Goal: Task Accomplishment & Management: Manage account settings

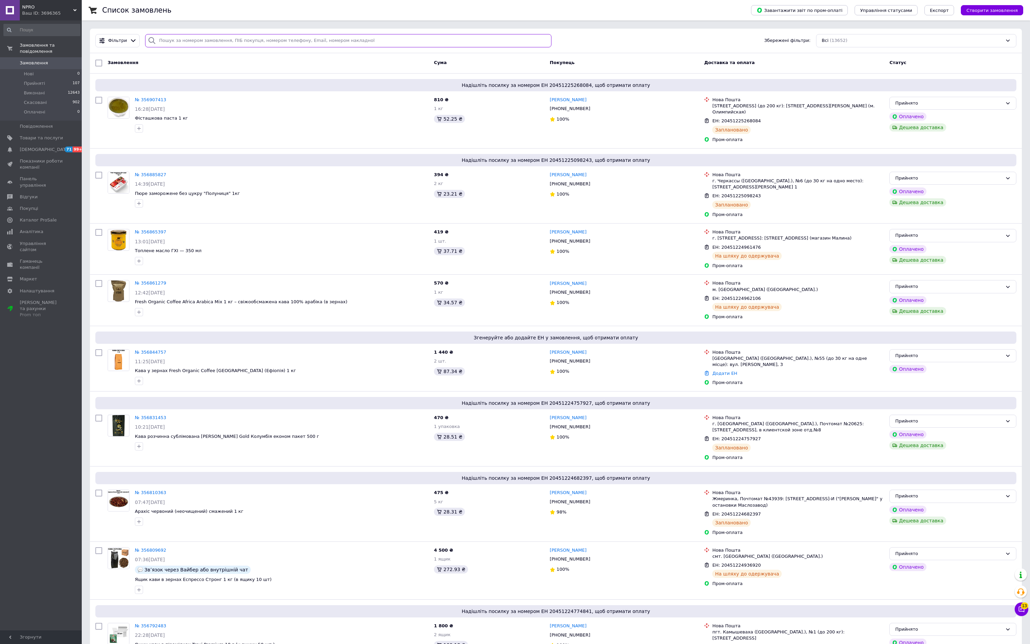
click at [324, 47] on input "search" at bounding box center [348, 40] width 406 height 13
paste input "[PHONE_NUMBER]"
type input "[PHONE_NUMBER]"
paste input "[PHONE_NUMBER]"
type input "[PHONE_NUMBER]"
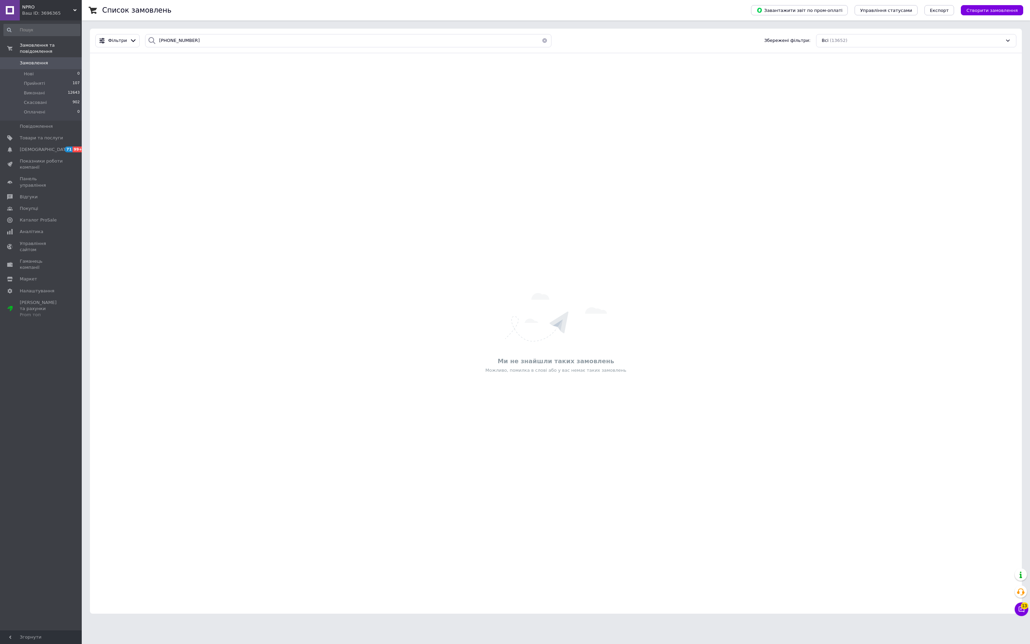
click at [551, 42] on button "button" at bounding box center [545, 40] width 14 height 13
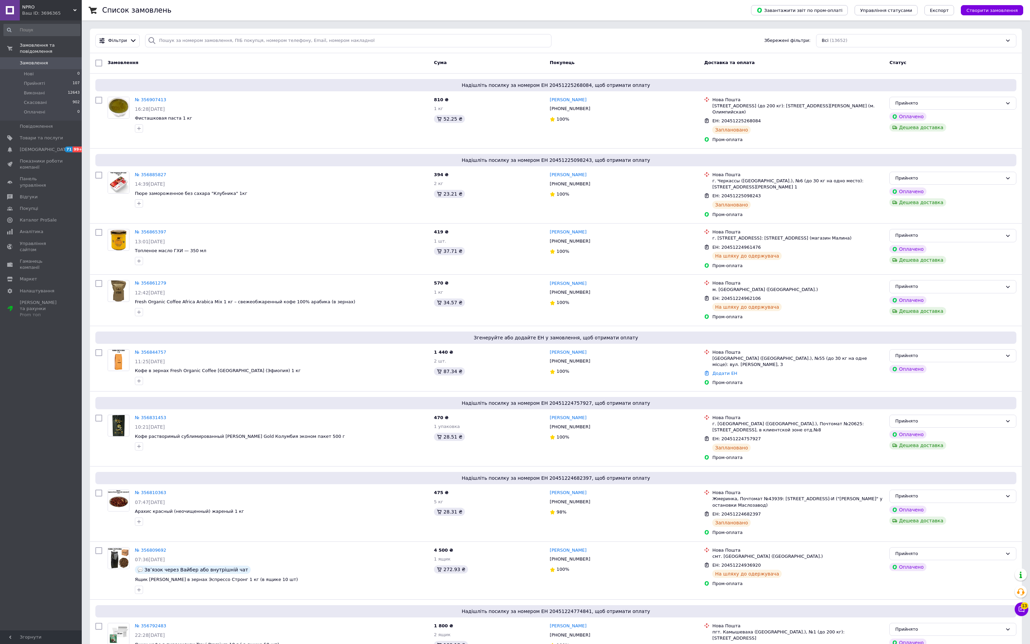
click at [443, 29] on div "Фільтри Збережені фільтри: Всі (13652)" at bounding box center [556, 41] width 932 height 25
click at [28, 200] on span "Відгуки" at bounding box center [29, 197] width 18 height 6
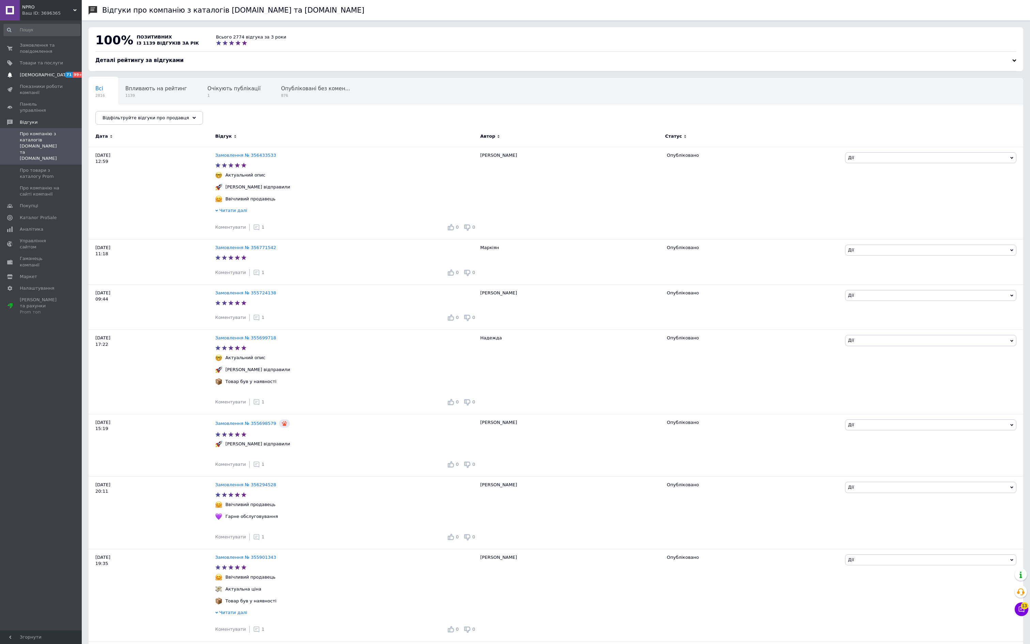
click at [58, 78] on span "[DEMOGRAPHIC_DATA]" at bounding box center [41, 75] width 43 height 6
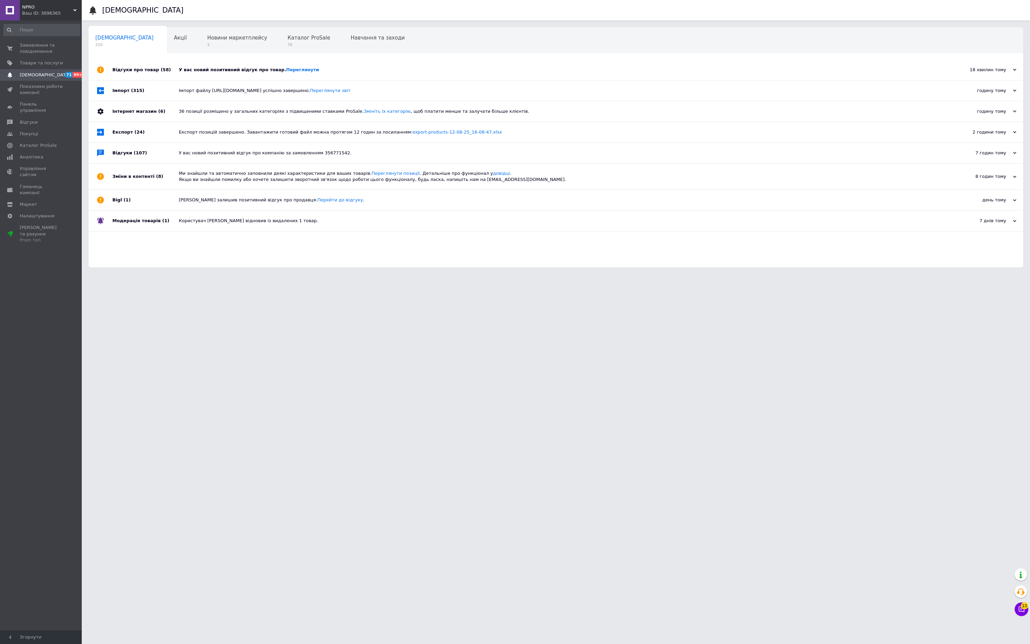
click at [249, 73] on div "У вас новий позитивний відгук про товар. [GEOGRAPHIC_DATA]" at bounding box center [563, 70] width 769 height 6
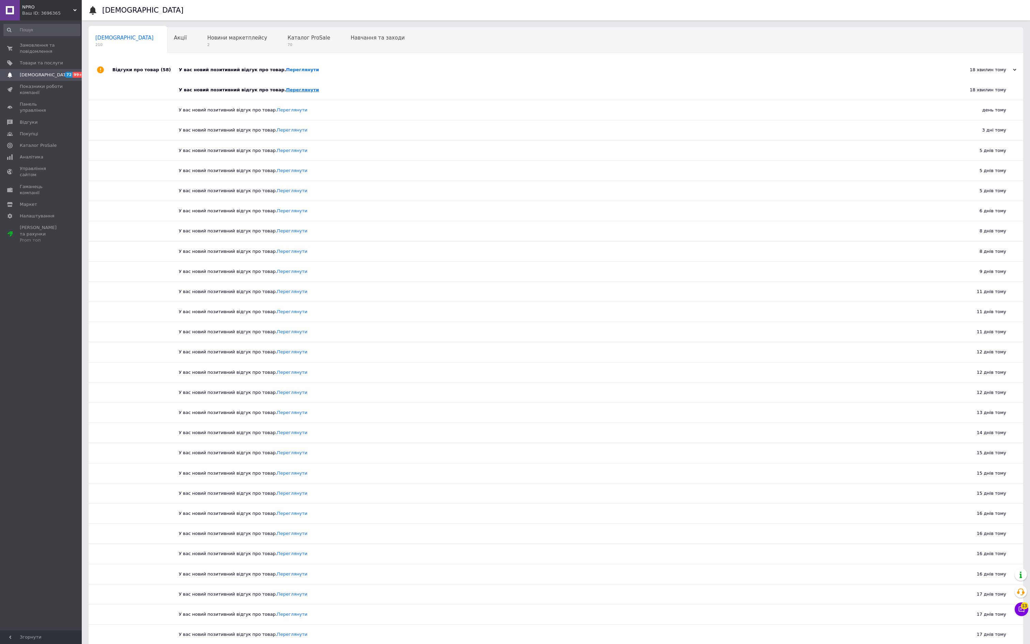
click at [319, 92] on link "Переглянути" at bounding box center [302, 89] width 33 height 5
click at [72, 24] on input at bounding box center [41, 30] width 77 height 12
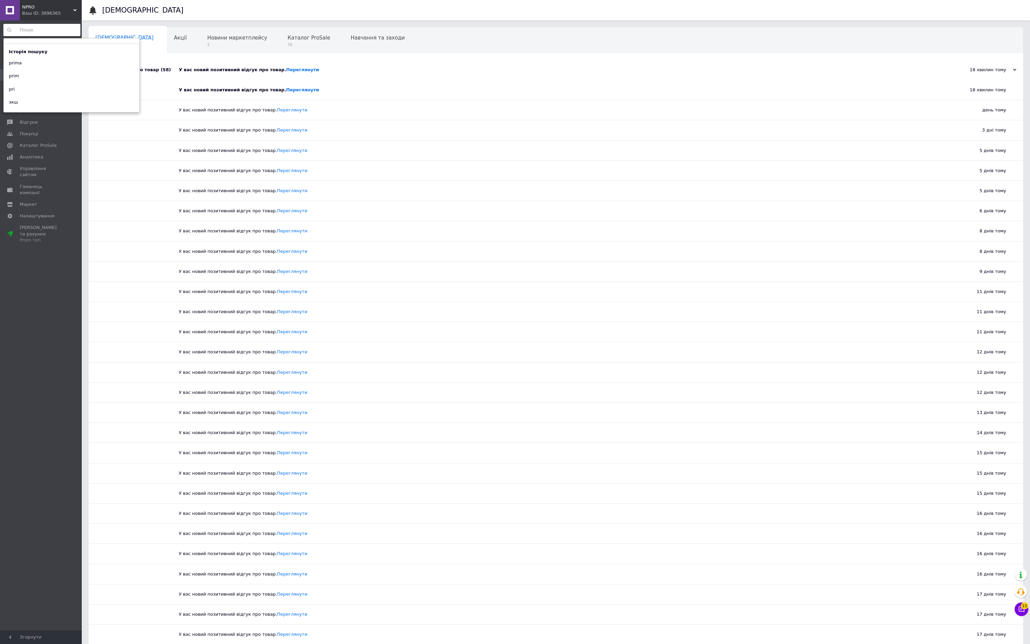
click at [139, 160] on div at bounding box center [145, 151] width 66 height 20
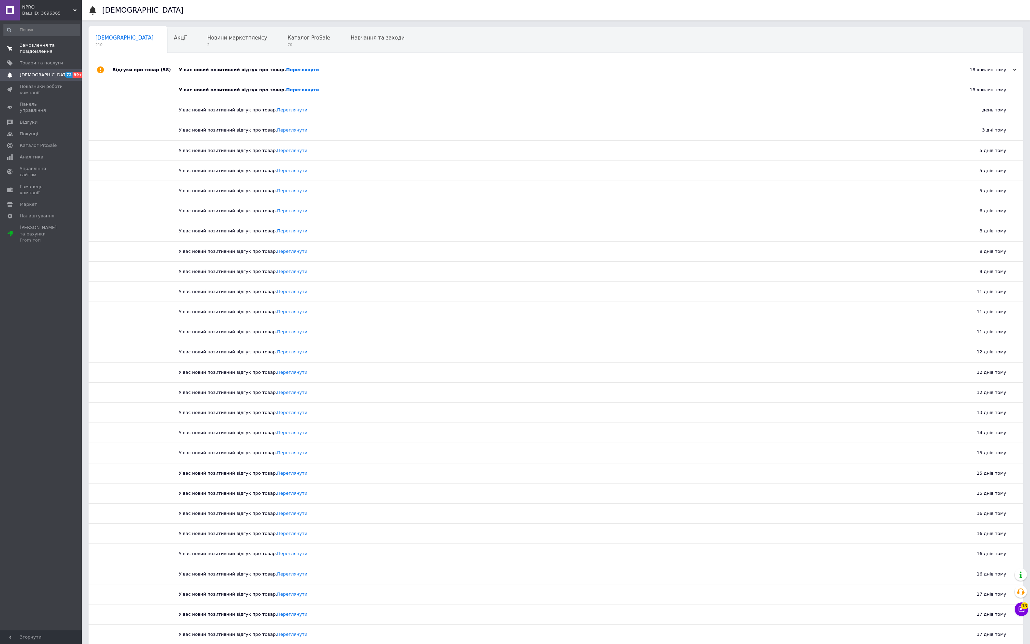
click at [29, 49] on span "Замовлення та повідомлення" at bounding box center [41, 48] width 43 height 12
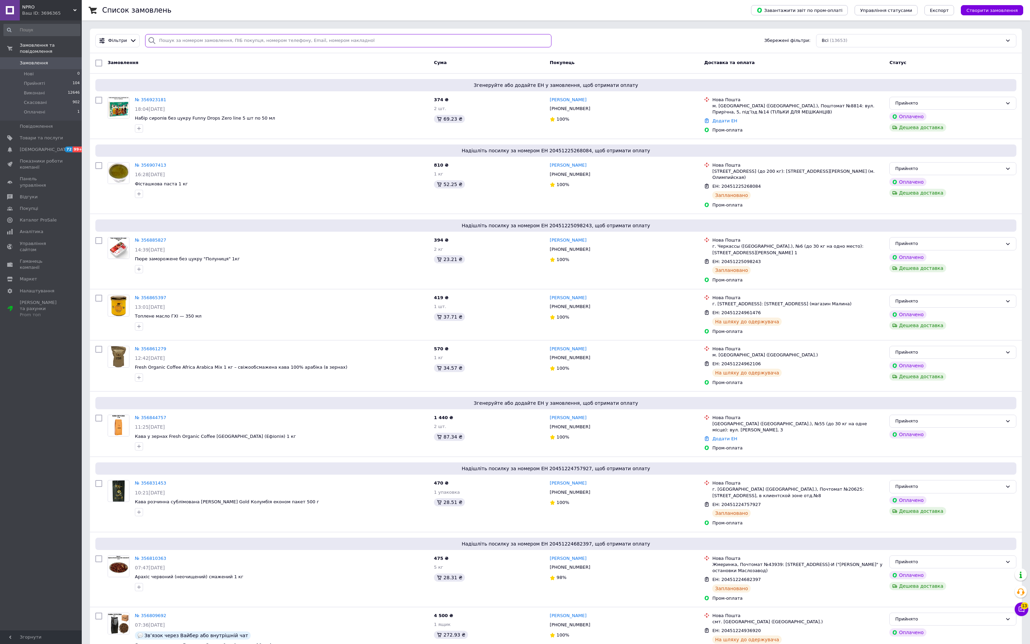
click at [249, 36] on input "search" at bounding box center [348, 40] width 406 height 13
paste input "Маргарита"
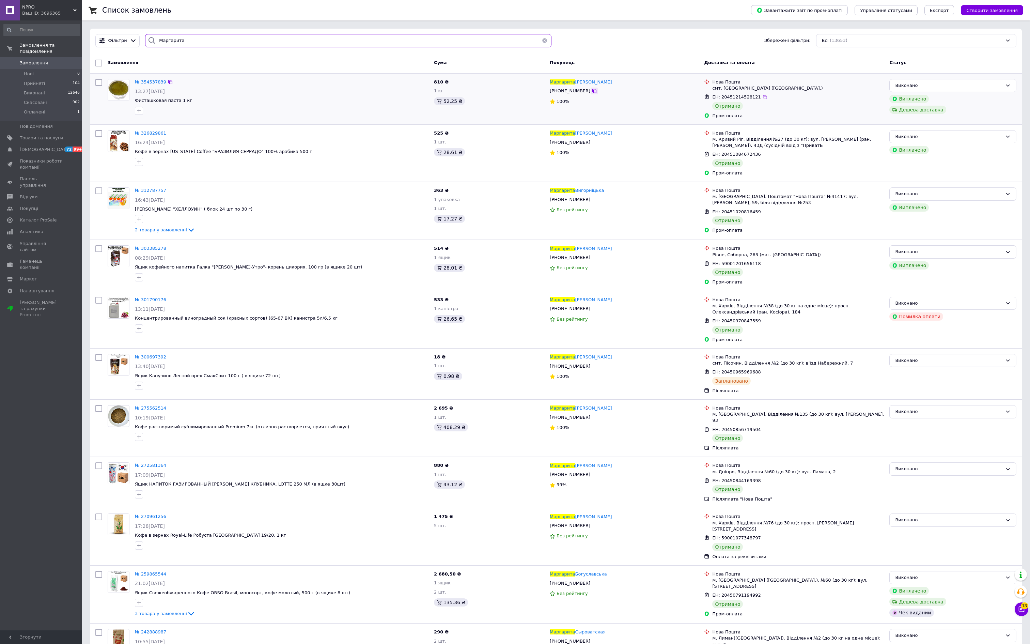
type input "Маргарита"
click at [597, 94] on icon at bounding box center [594, 90] width 5 height 5
click at [160, 83] on span "№ 354537839" at bounding box center [150, 81] width 31 height 5
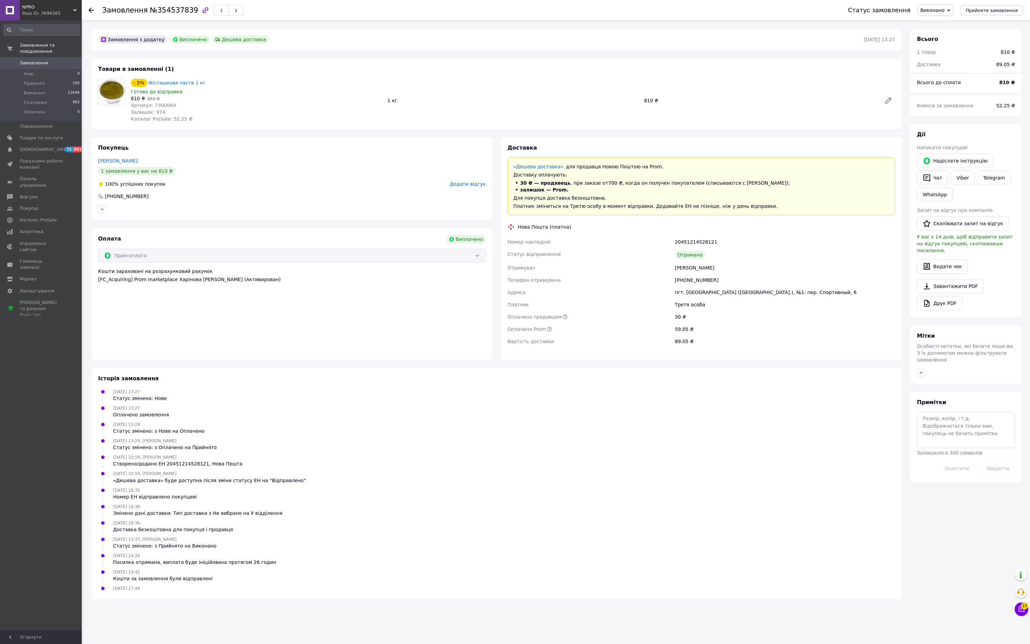
scroll to position [60, 0]
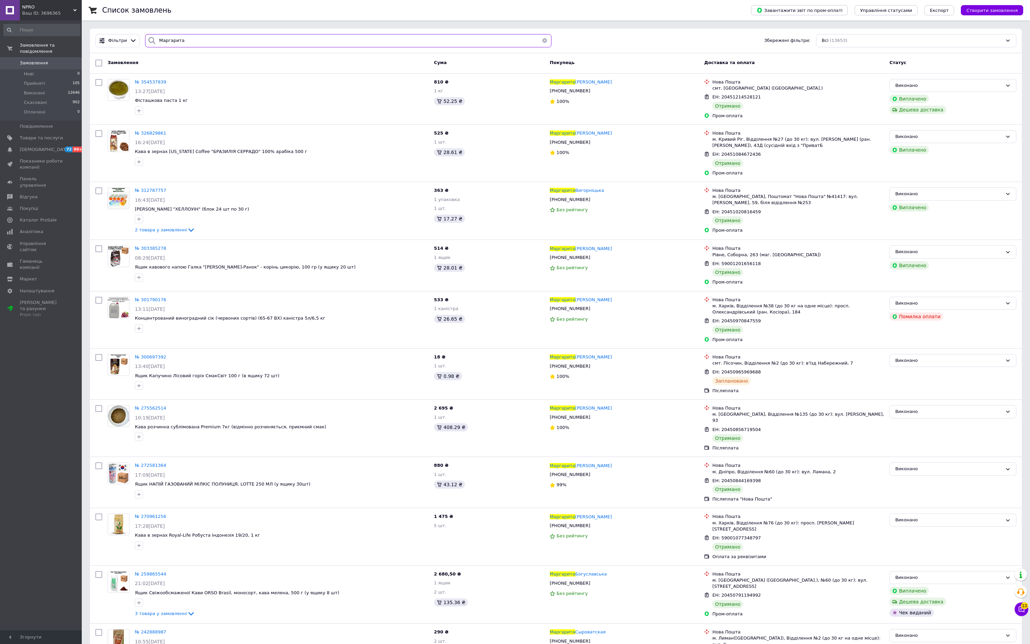
click at [225, 45] on input "Маргарита" at bounding box center [348, 40] width 406 height 13
click at [47, 141] on span "Товари та послуги" at bounding box center [41, 138] width 43 height 6
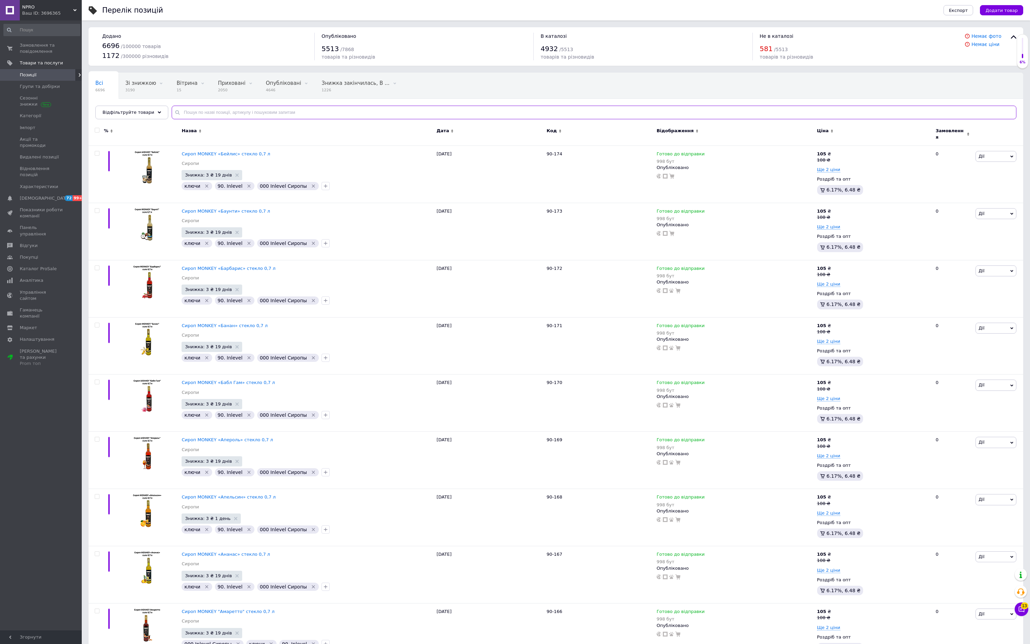
click at [308, 112] on input "text" at bounding box center [594, 113] width 845 height 14
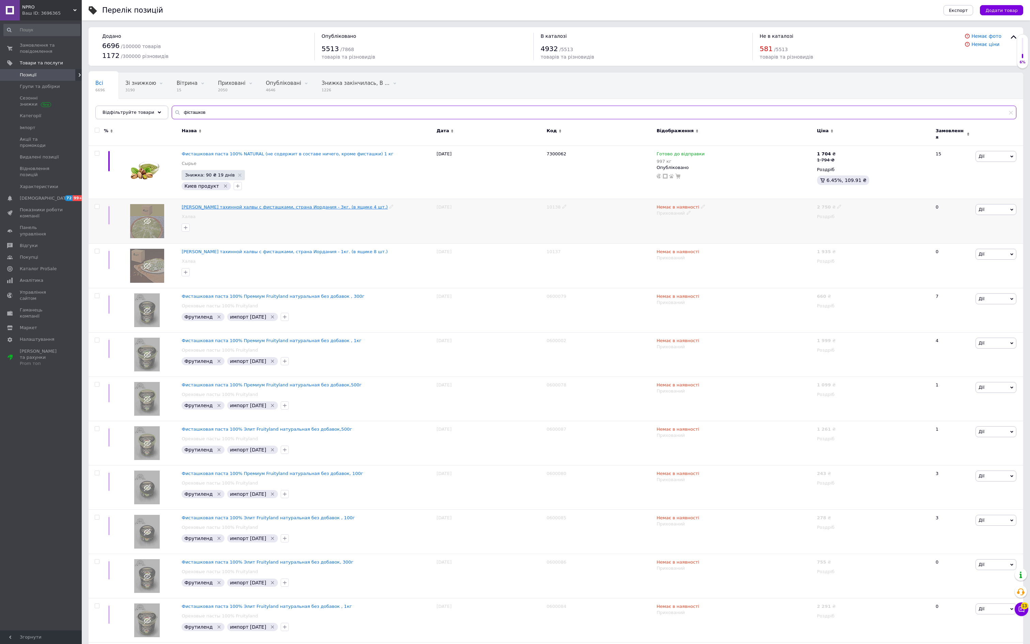
scroll to position [1, 0]
type input "фісташков"
click at [200, 156] on span "Фисташковая паста 100% NATURAL (не содержит в составе ничего, кроме фисташки) 1…" at bounding box center [288, 153] width 212 height 5
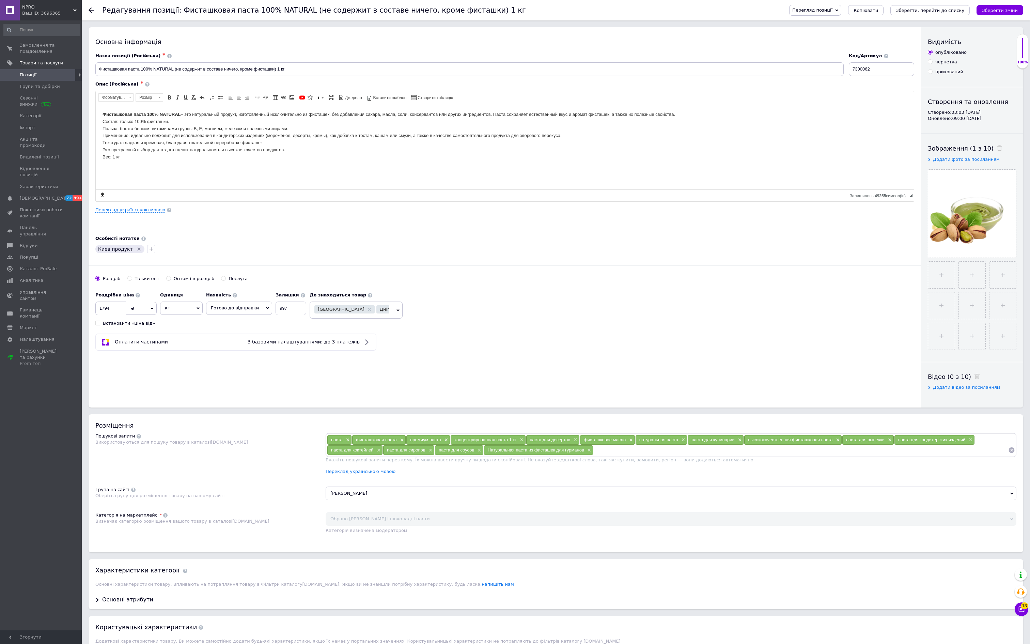
click at [792, 7] on span "Перегляд позиції" at bounding box center [812, 9] width 40 height 5
click at [789, 35] on li "Зберегти та переглянути на маркетплейсі" at bounding box center [842, 33] width 107 height 10
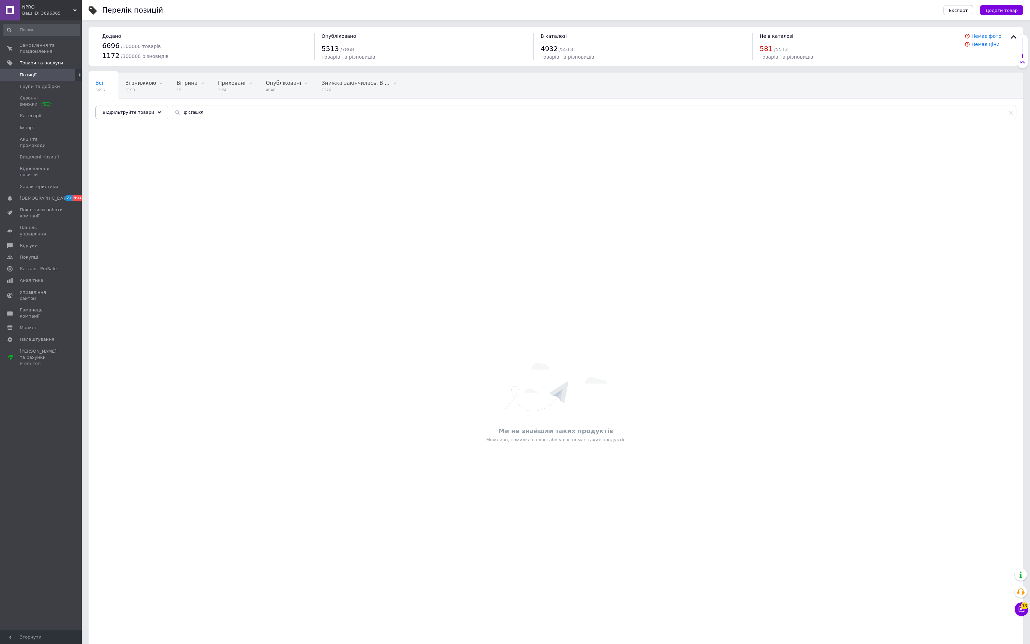
type input "фі"
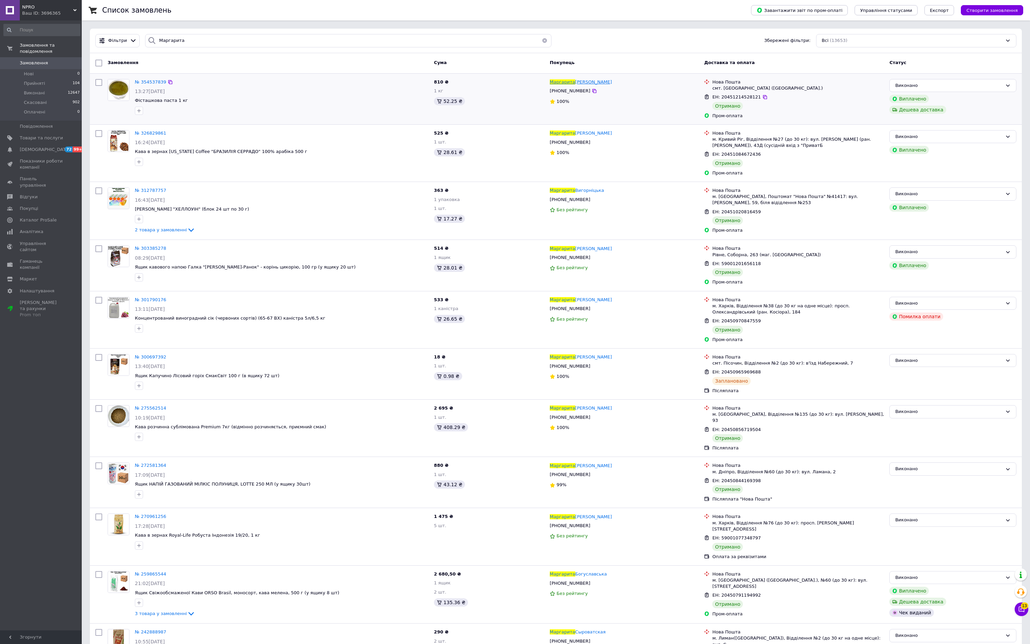
click at [558, 84] on span "Маргарита" at bounding box center [562, 81] width 25 height 5
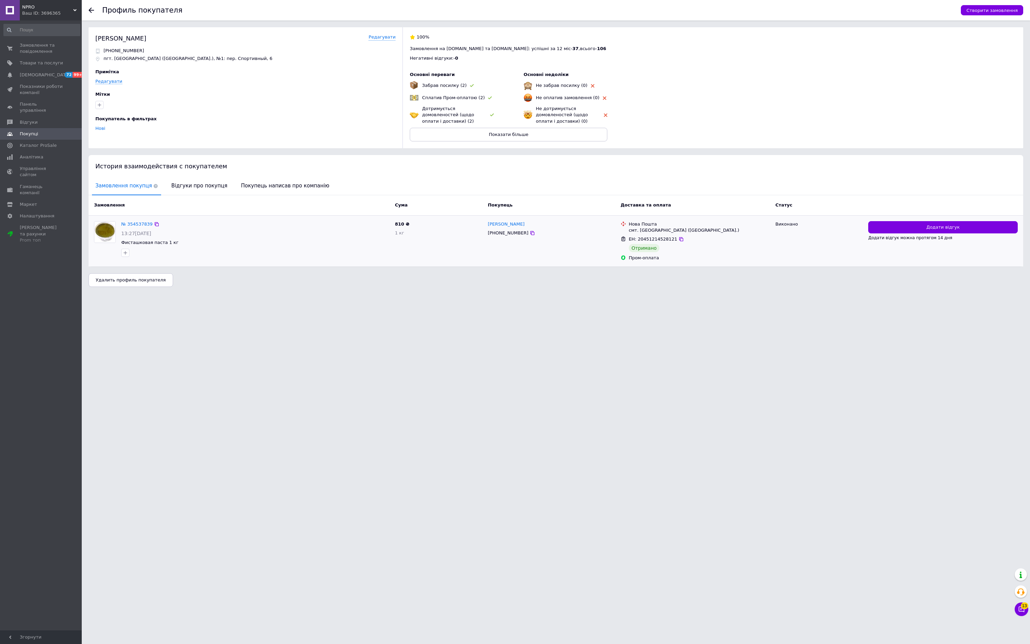
click at [140, 259] on div "№ 354537839 13:27[DATE] Фисташковая паста 1 кг" at bounding box center [255, 238] width 273 height 41
click at [140, 226] on link "№ 354537839" at bounding box center [136, 223] width 31 height 5
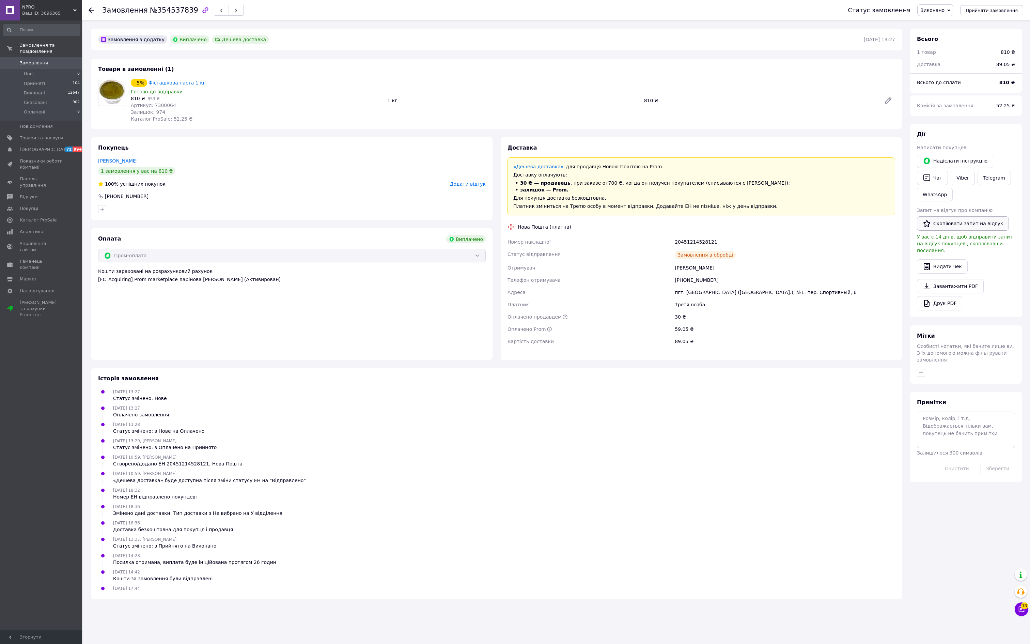
scroll to position [60, 0]
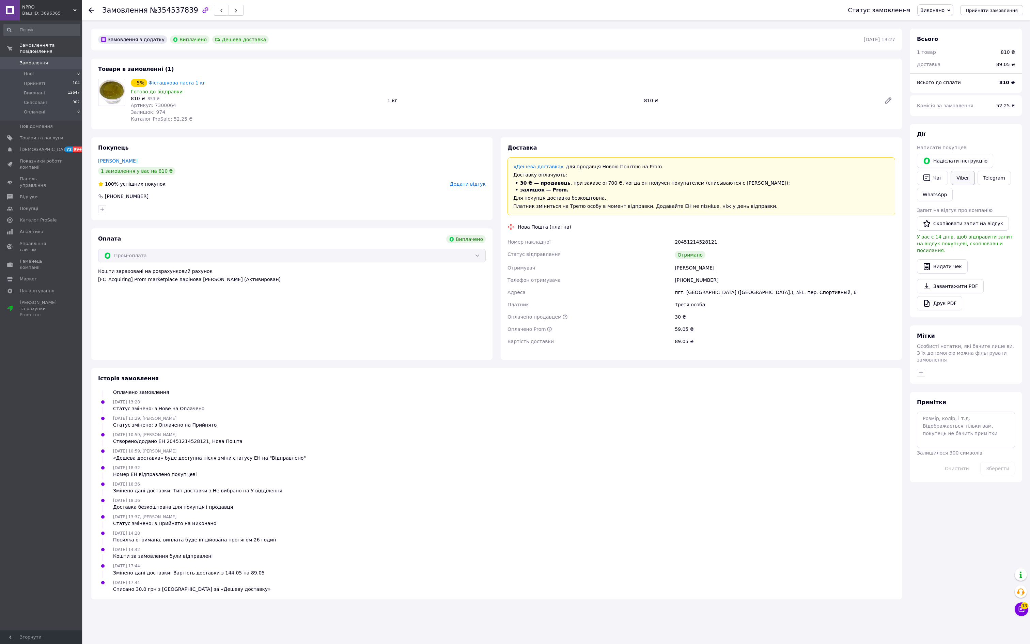
click at [974, 185] on link "Viber" at bounding box center [962, 178] width 24 height 14
click at [138, 163] on link "[PERSON_NAME]" at bounding box center [118, 160] width 40 height 5
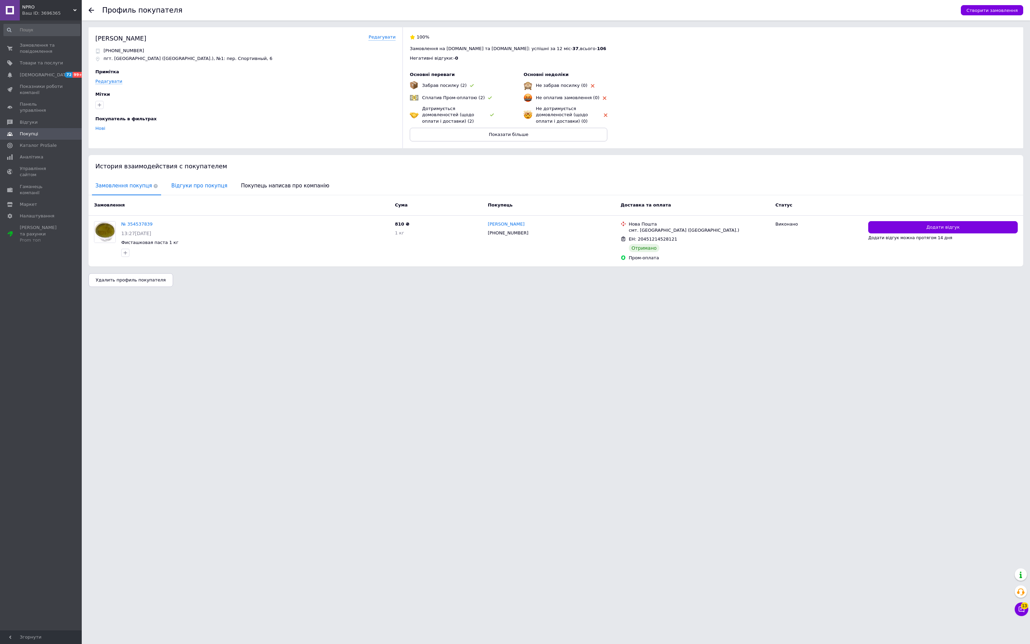
click at [211, 194] on span "Відгуки про покупця" at bounding box center [199, 185] width 63 height 17
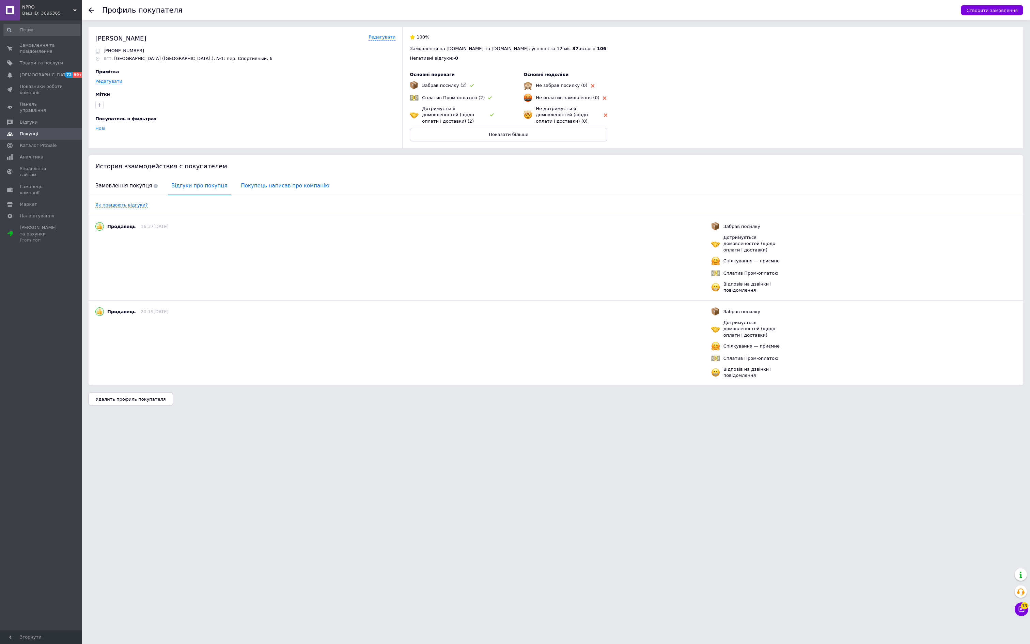
click at [290, 194] on span "Покупець написав про компанію" at bounding box center [285, 185] width 95 height 17
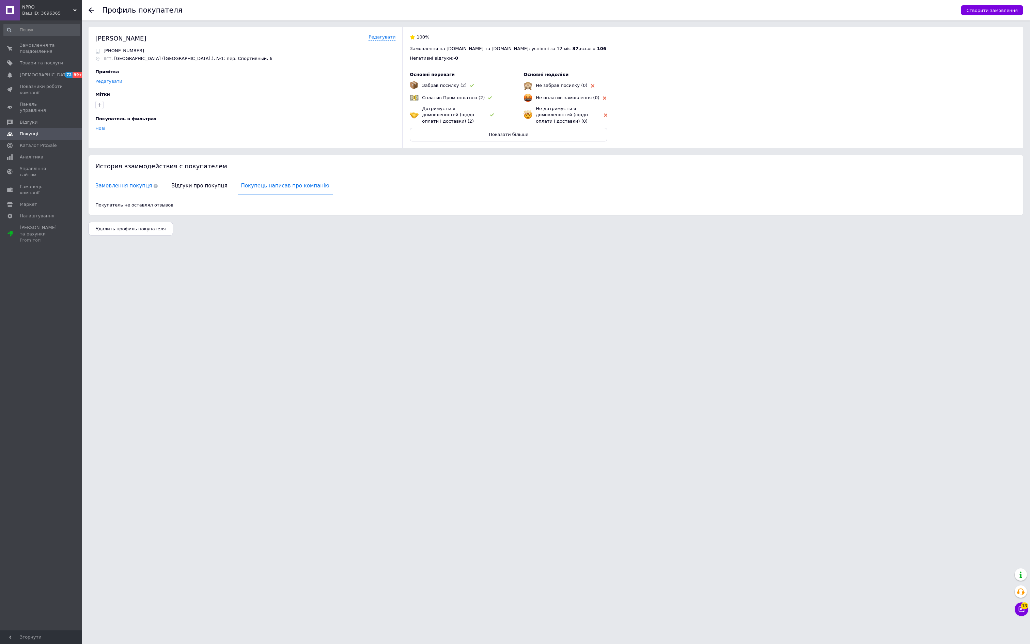
click at [151, 194] on span "Замовлення покупця" at bounding box center [126, 185] width 69 height 17
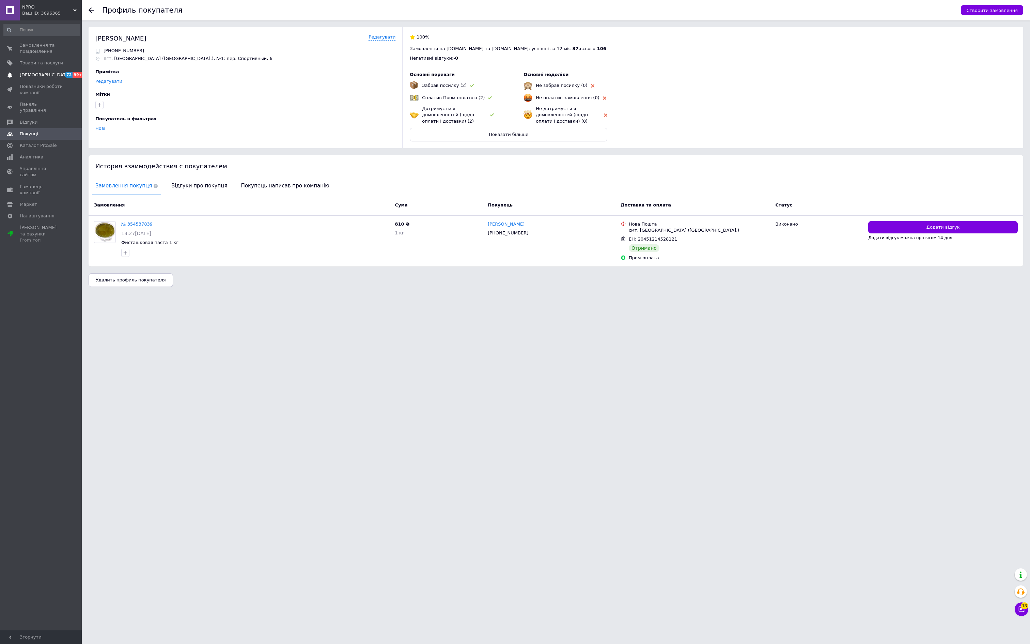
click at [57, 78] on span "[DEMOGRAPHIC_DATA]" at bounding box center [45, 75] width 50 height 6
click at [133, 226] on link "№ 354537839" at bounding box center [136, 223] width 31 height 5
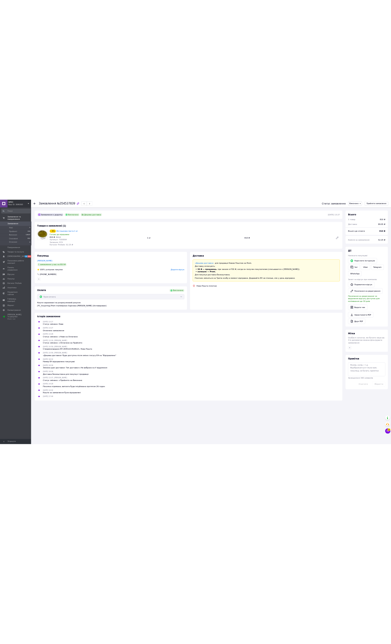
scroll to position [79, 0]
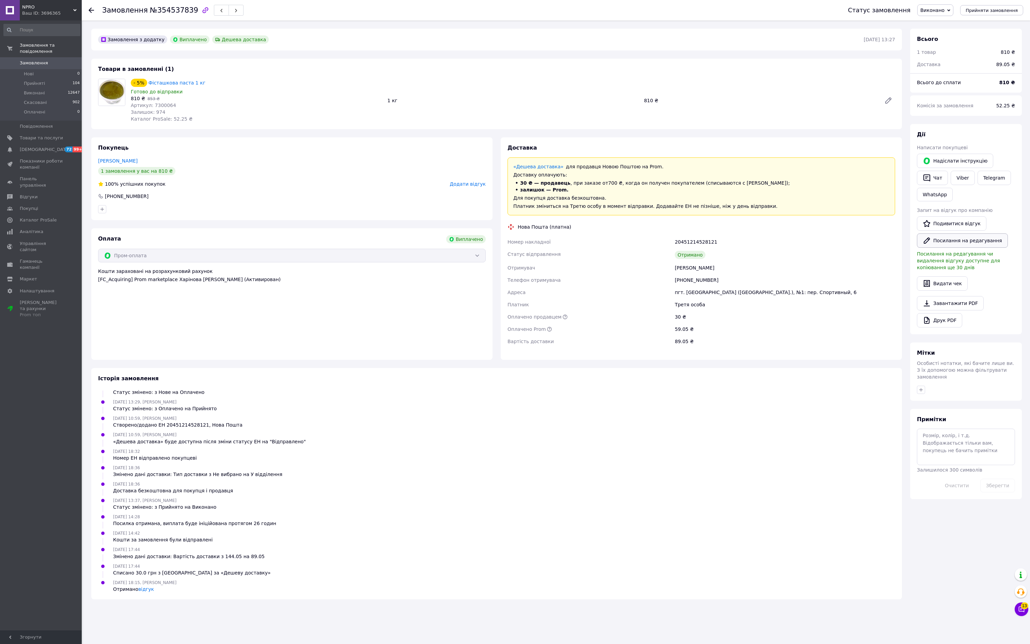
click at [961, 248] on button "Посилання на редагування" at bounding box center [962, 240] width 91 height 14
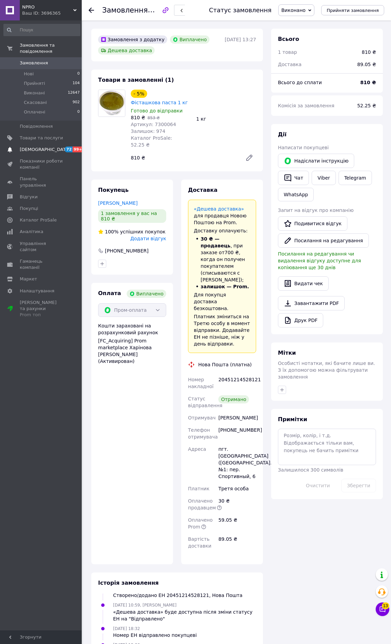
click at [50, 153] on span "[DEMOGRAPHIC_DATA]" at bounding box center [45, 149] width 50 height 6
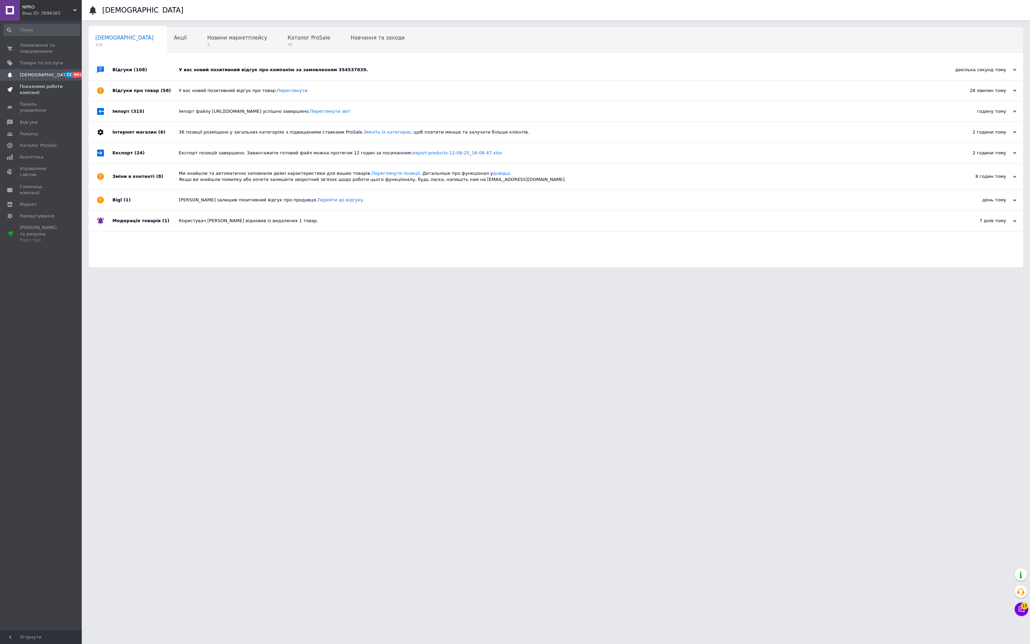
click at [30, 96] on span "Показники роботи компанії" at bounding box center [41, 89] width 43 height 12
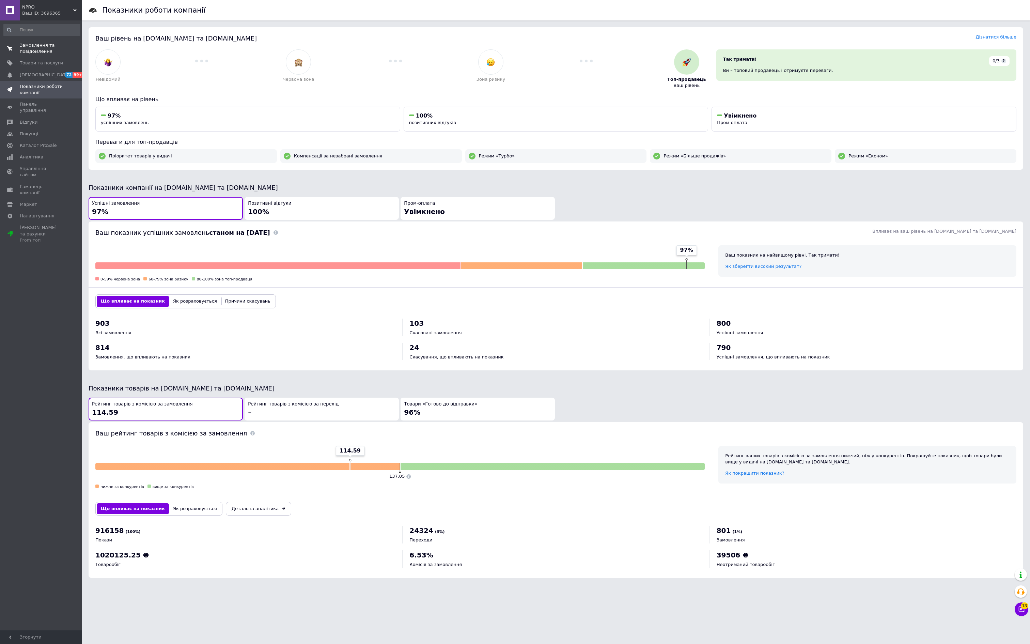
click at [41, 52] on span "Замовлення та повідомлення" at bounding box center [41, 48] width 43 height 12
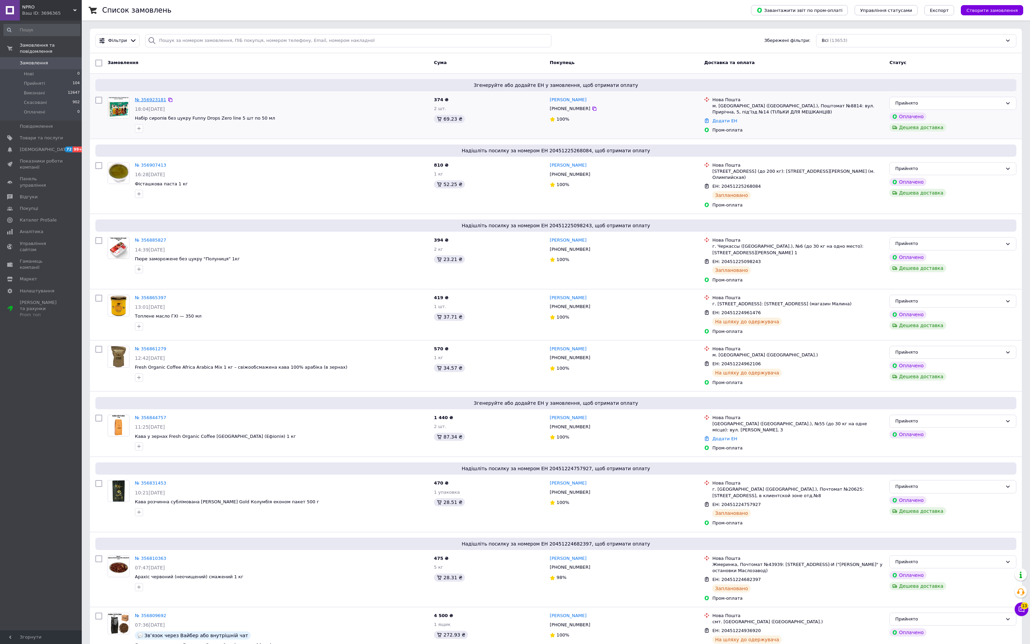
click at [151, 102] on link "№ 356923181" at bounding box center [150, 99] width 31 height 5
click at [80, 152] on span "99+" at bounding box center [78, 149] width 11 height 6
